Goal: Communication & Community: Answer question/provide support

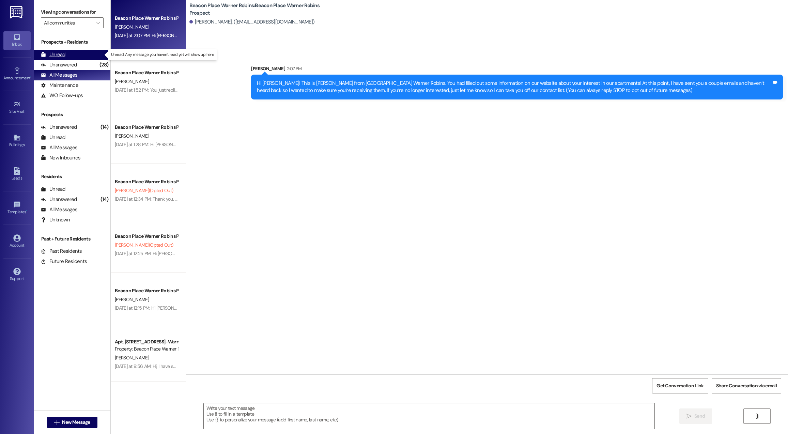
click at [69, 53] on div "Unread (0)" at bounding box center [72, 55] width 76 height 10
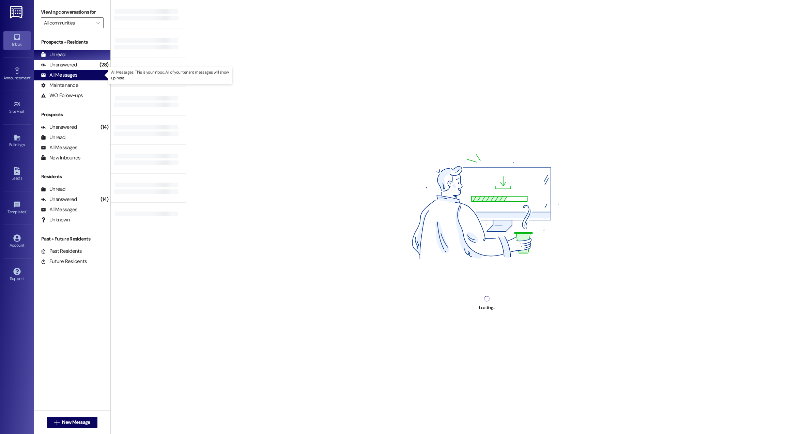
click at [69, 78] on div "All Messages" at bounding box center [59, 75] width 36 height 7
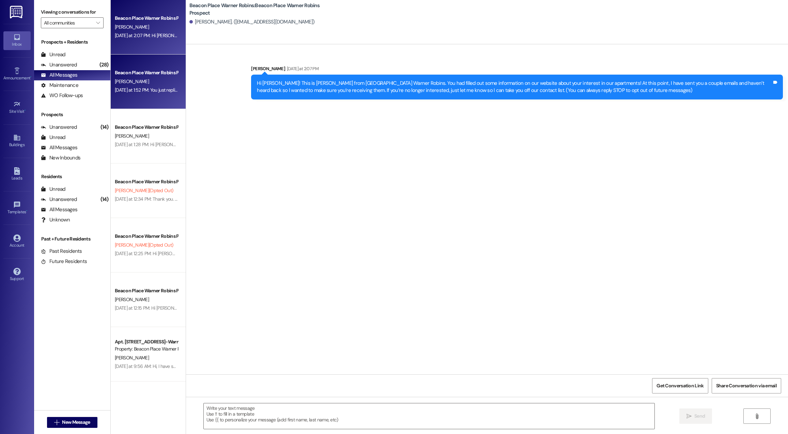
click at [135, 94] on div "[DATE] at 1:52 PM: You just replied 'Stop'. Are you sure you want to opt out of…" at bounding box center [146, 90] width 64 height 9
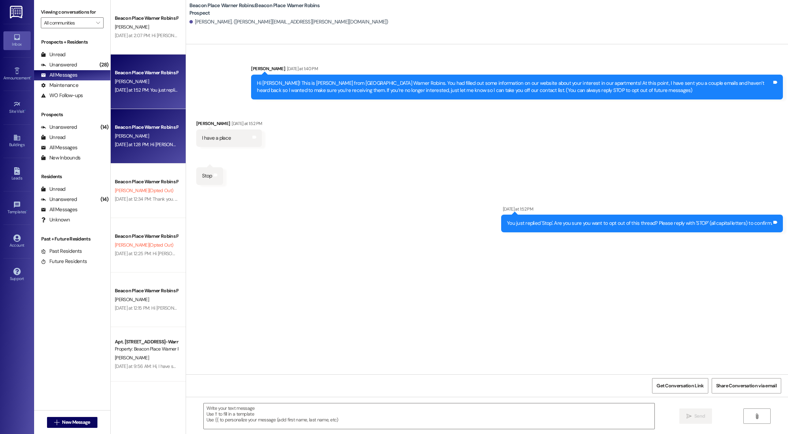
click at [141, 132] on div "[PERSON_NAME]" at bounding box center [146, 136] width 64 height 9
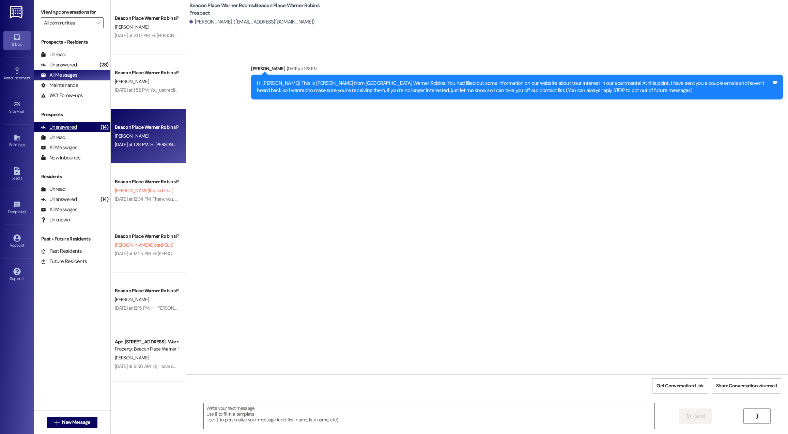
click at [74, 130] on div "Unanswered" at bounding box center [59, 127] width 36 height 7
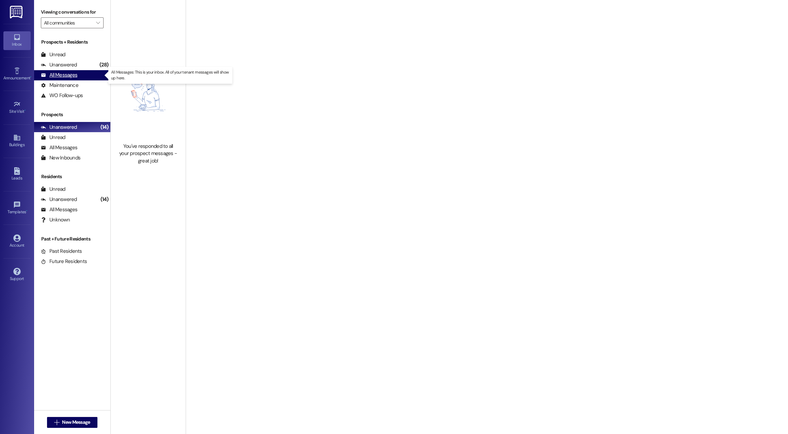
click at [83, 71] on div "All Messages (undefined)" at bounding box center [72, 75] width 76 height 10
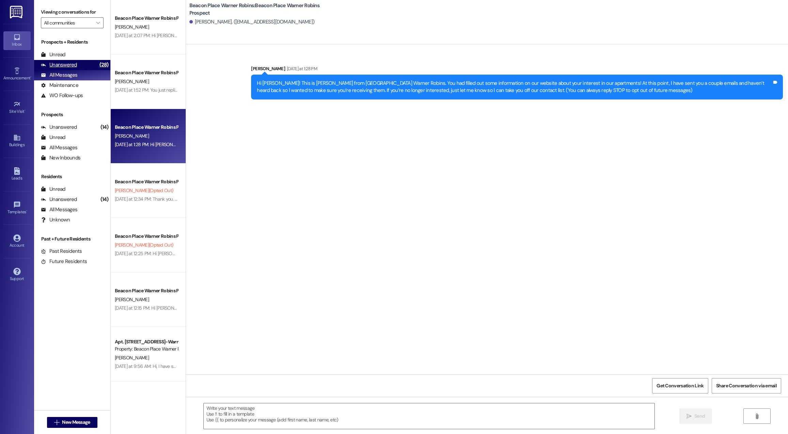
click at [83, 65] on div "Unanswered (28)" at bounding box center [72, 65] width 76 height 10
